Goal: Check status

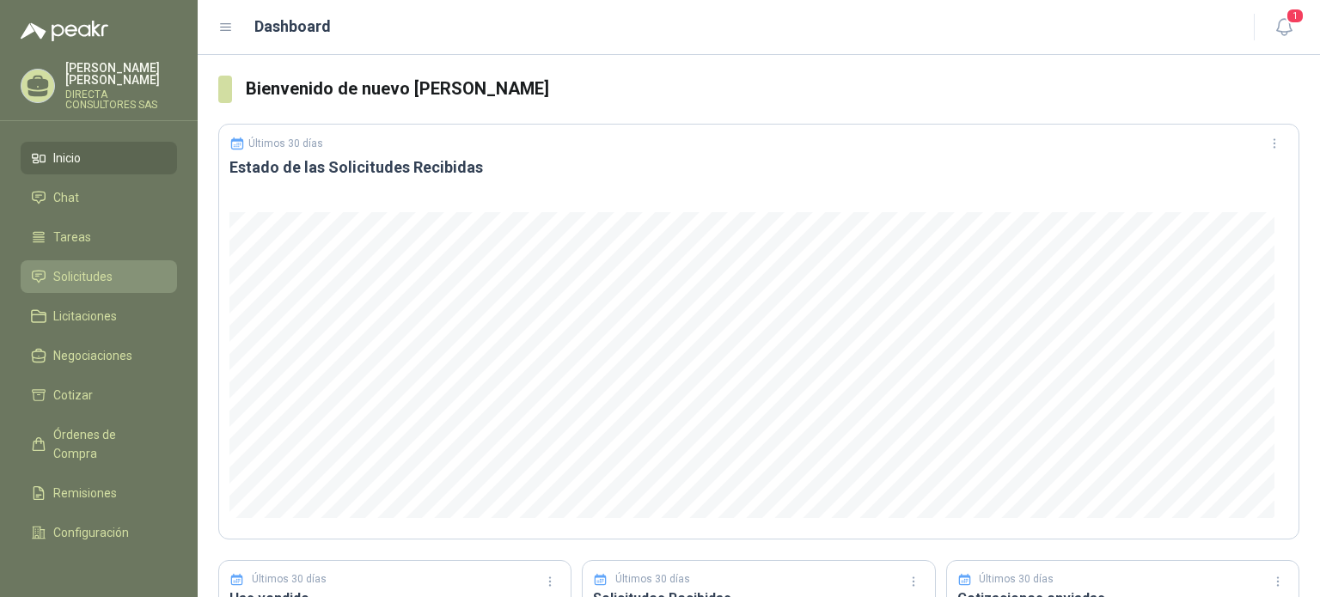
click at [83, 267] on span "Solicitudes" at bounding box center [82, 276] width 59 height 19
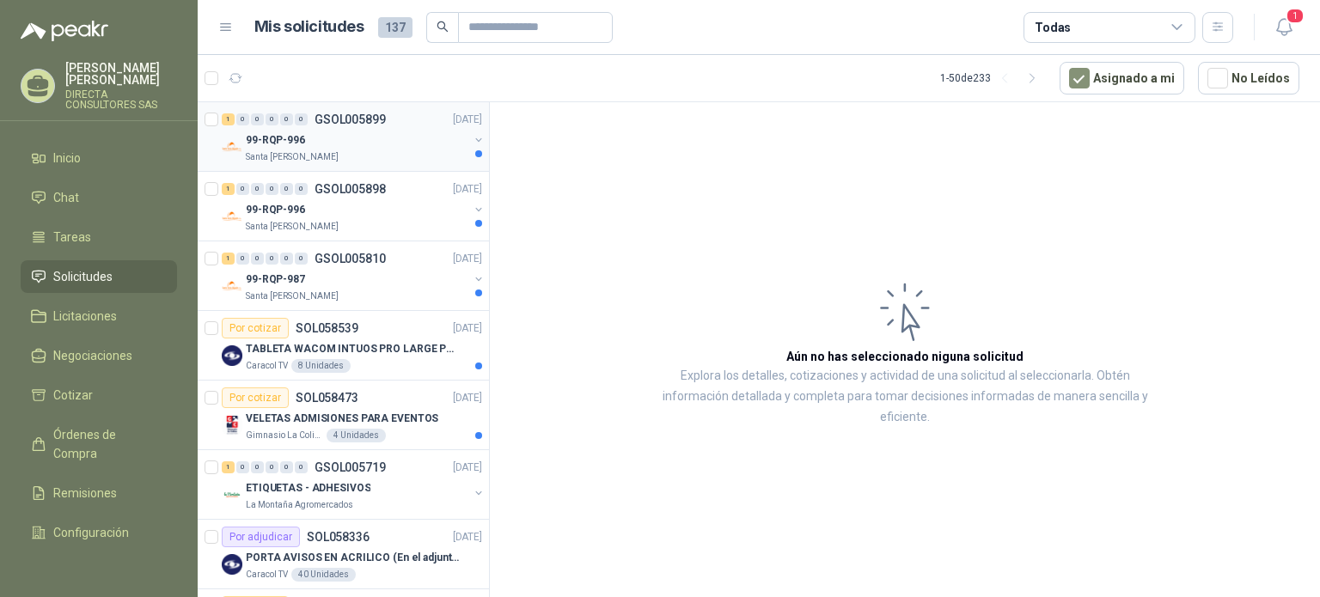
click at [363, 152] on div "Santa [PERSON_NAME]" at bounding box center [357, 157] width 223 height 14
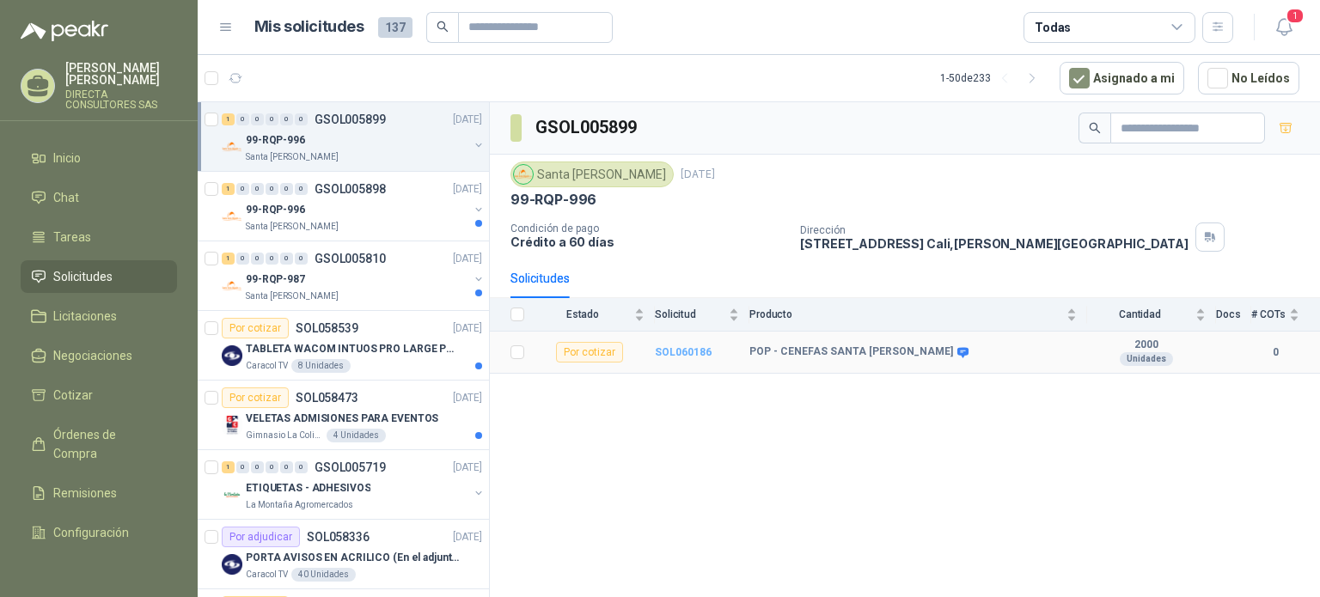
click at [671, 346] on b "SOL060186" at bounding box center [683, 352] width 57 height 12
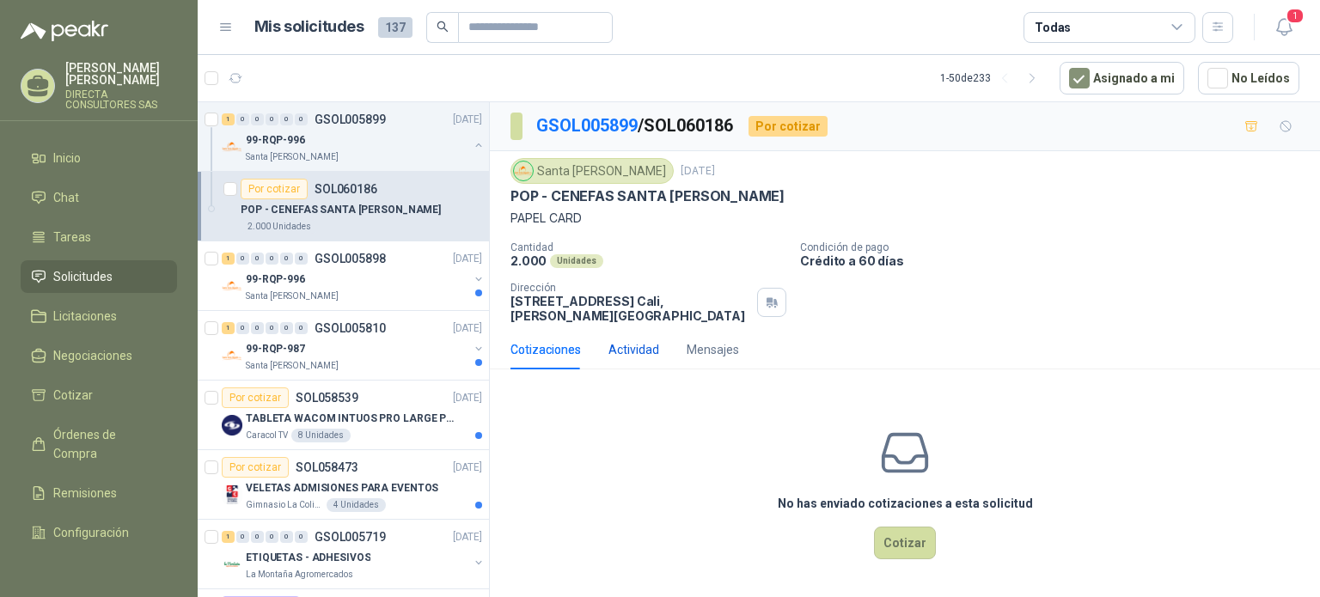
click at [646, 349] on div "Actividad" at bounding box center [634, 349] width 51 height 19
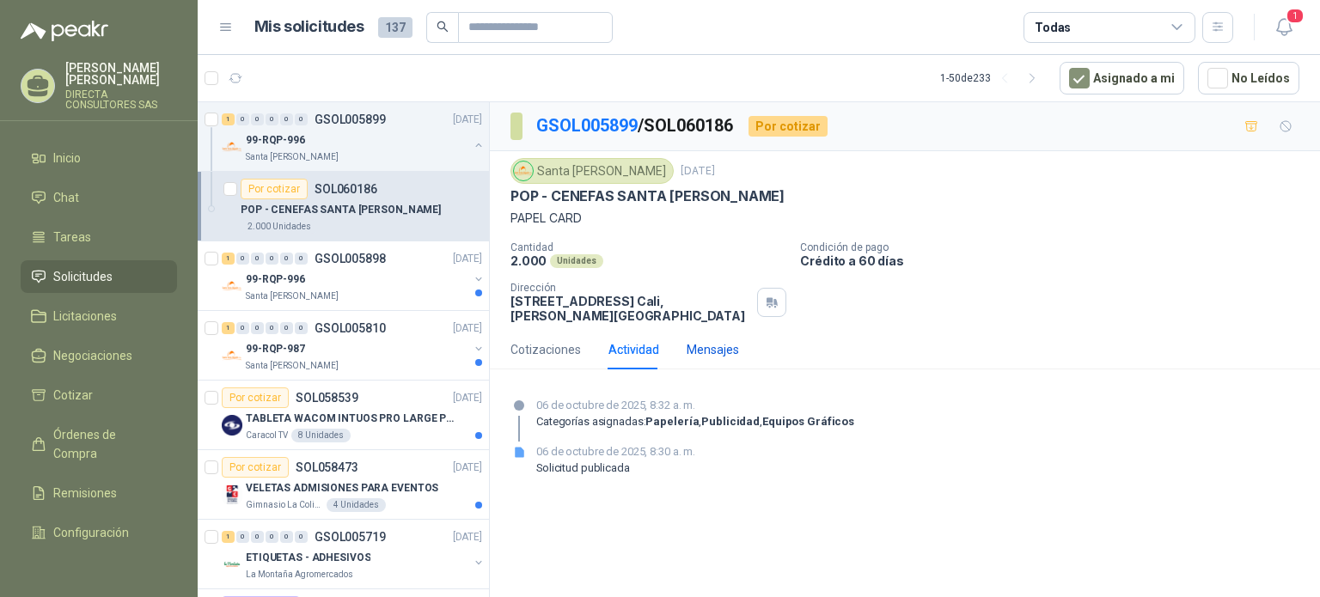
click at [729, 350] on div "Mensajes" at bounding box center [713, 349] width 52 height 19
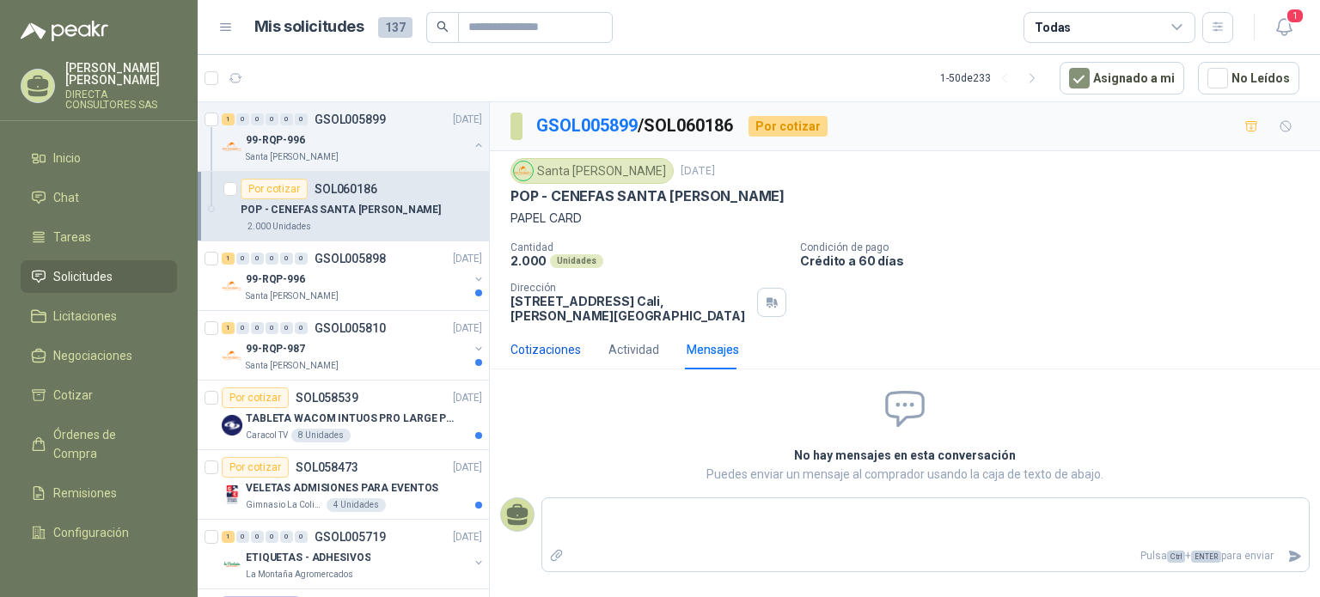
click at [555, 352] on div "Cotizaciones" at bounding box center [546, 349] width 70 height 19
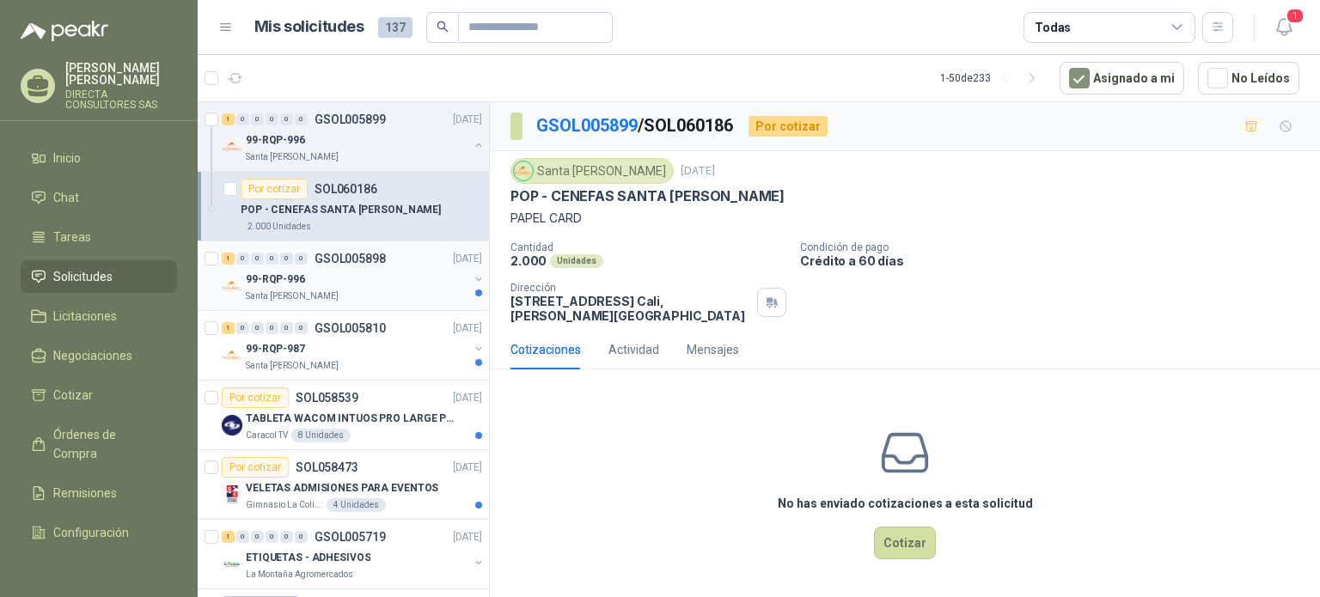
click at [352, 294] on div "Santa [PERSON_NAME]" at bounding box center [357, 297] width 223 height 14
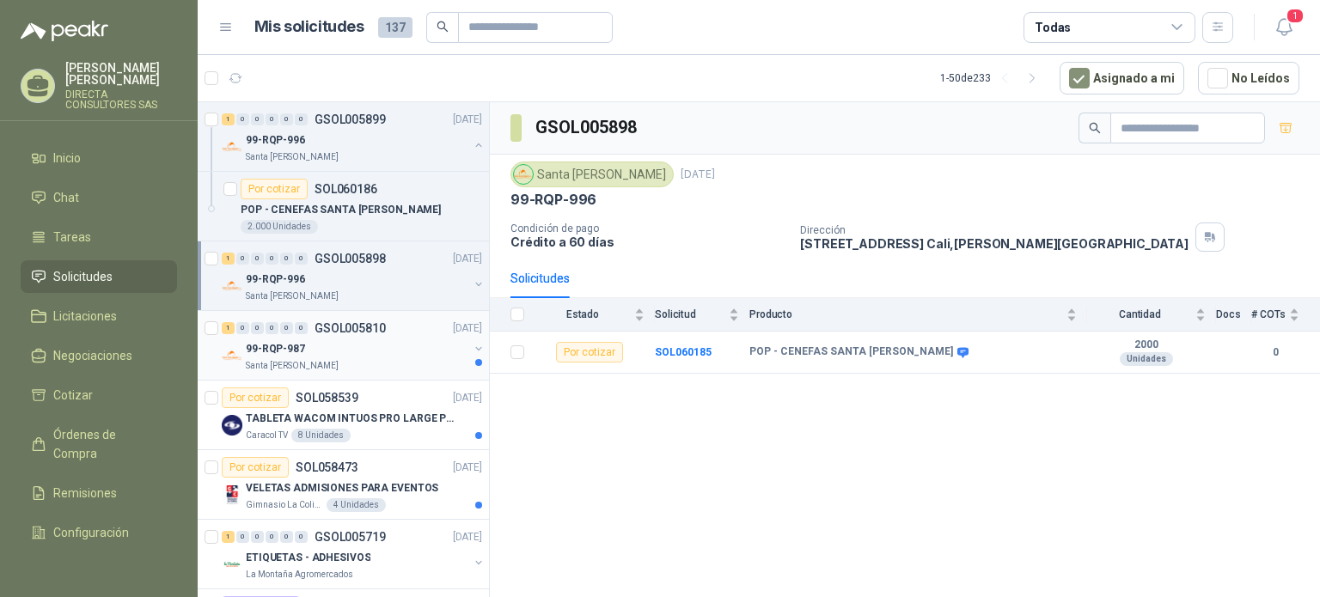
click at [364, 344] on div "99-RQP-987" at bounding box center [357, 349] width 223 height 21
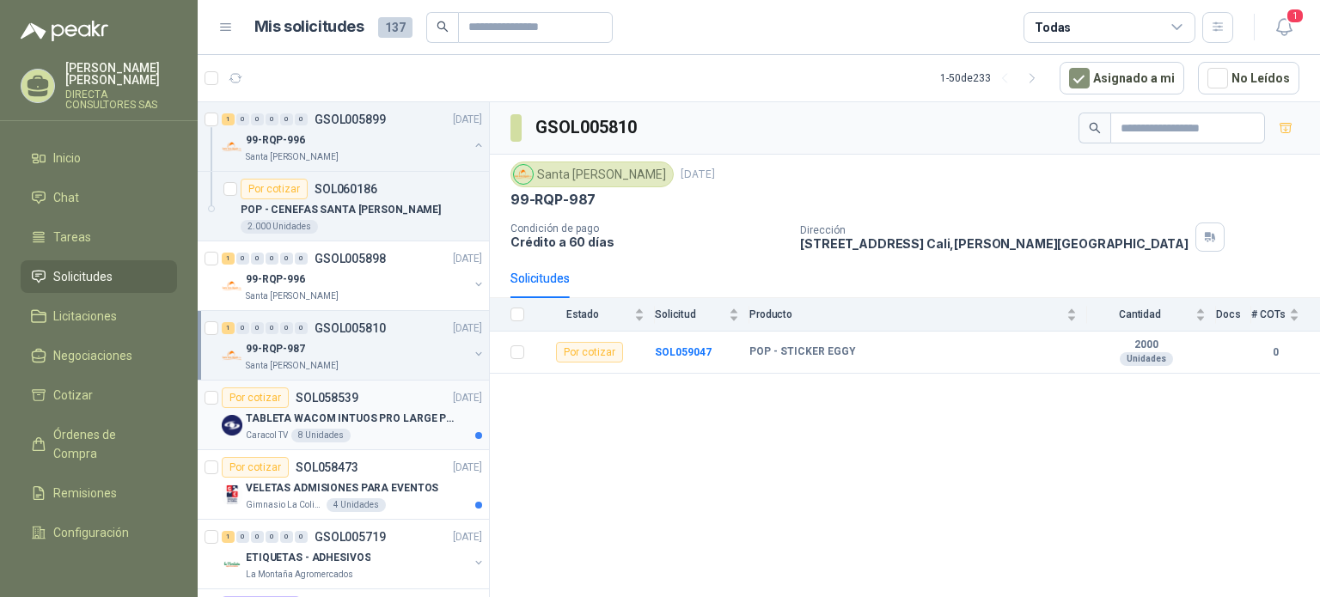
click at [379, 415] on p "TABLETA WACOM INTUOS PRO LARGE PTK870K0A" at bounding box center [353, 419] width 214 height 16
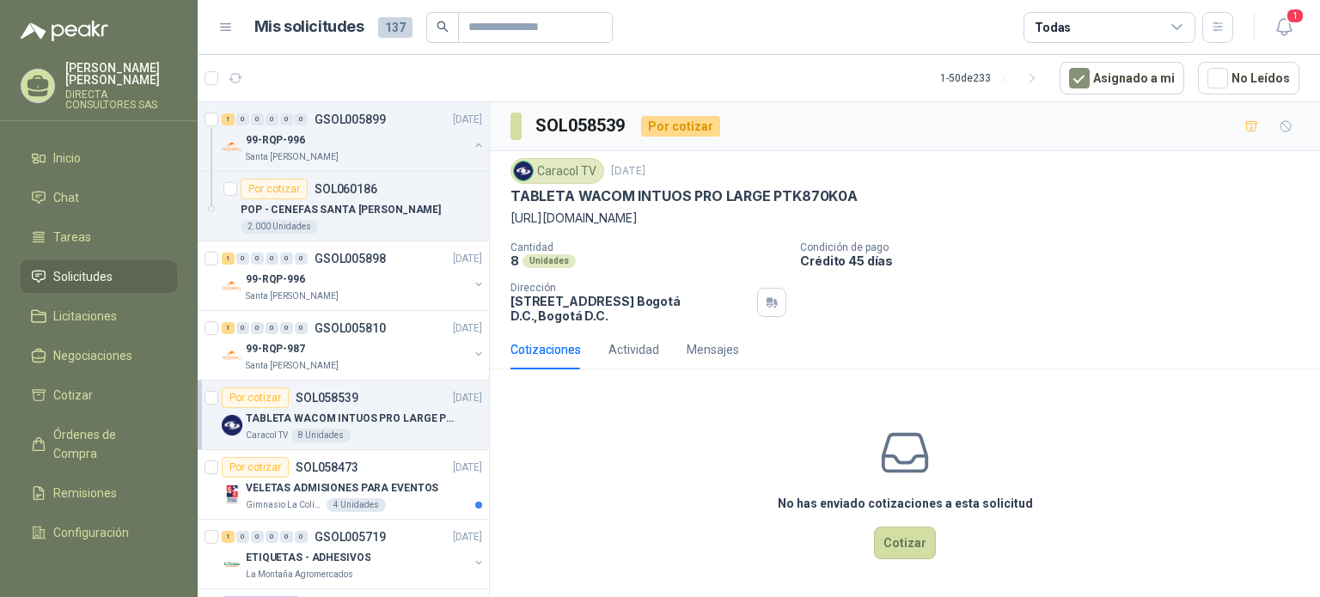
click at [691, 218] on p "[URL][DOMAIN_NAME]" at bounding box center [905, 218] width 789 height 19
drag, startPoint x: 1132, startPoint y: 223, endPoint x: 505, endPoint y: 206, distance: 627.7
click at [505, 206] on div "Caracol TV [DATE] TABLETA WACOM INTUOS PRO LARGE PTK870K0A [URL][DOMAIN_NAME] C…" at bounding box center [905, 240] width 830 height 179
copy p "[URL][DOMAIN_NAME]"
click at [867, 187] on div "Caracol TV [DATE] TABLETA WACOM INTUOS PRO LARGE PTK870K0A [URL][DOMAIN_NAME]" at bounding box center [905, 193] width 789 height 70
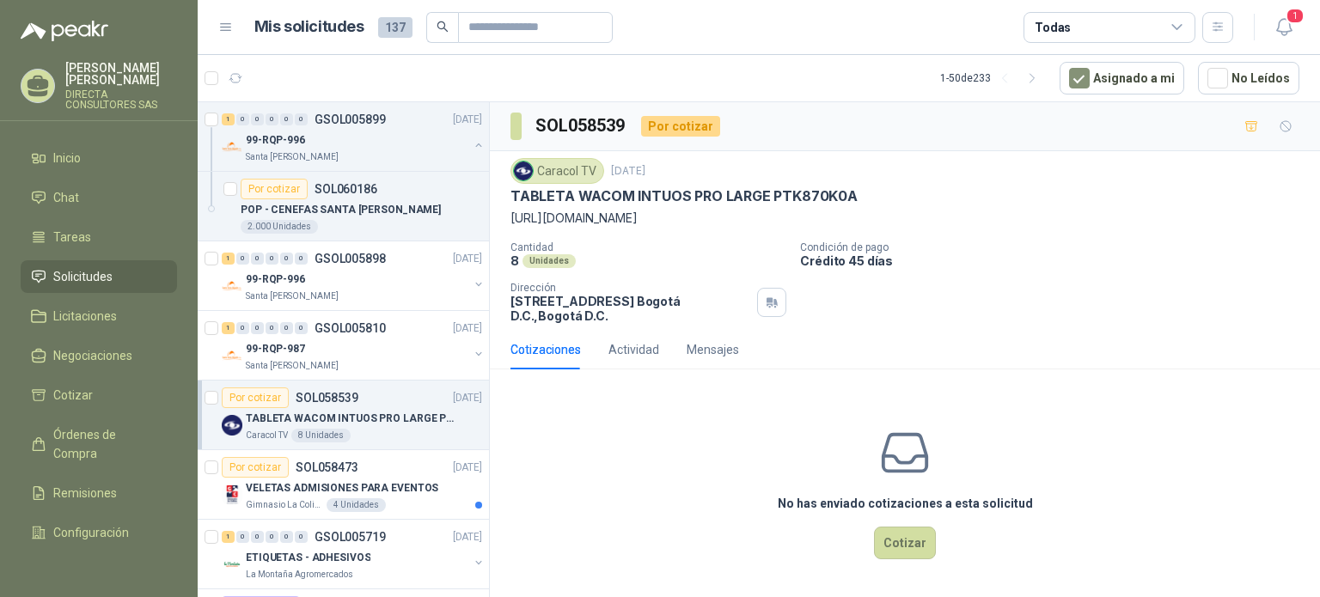
copy div "TABLETA WACOM INTUOS PRO LARGE PTK870K0A"
